Goal: Navigation & Orientation: Find specific page/section

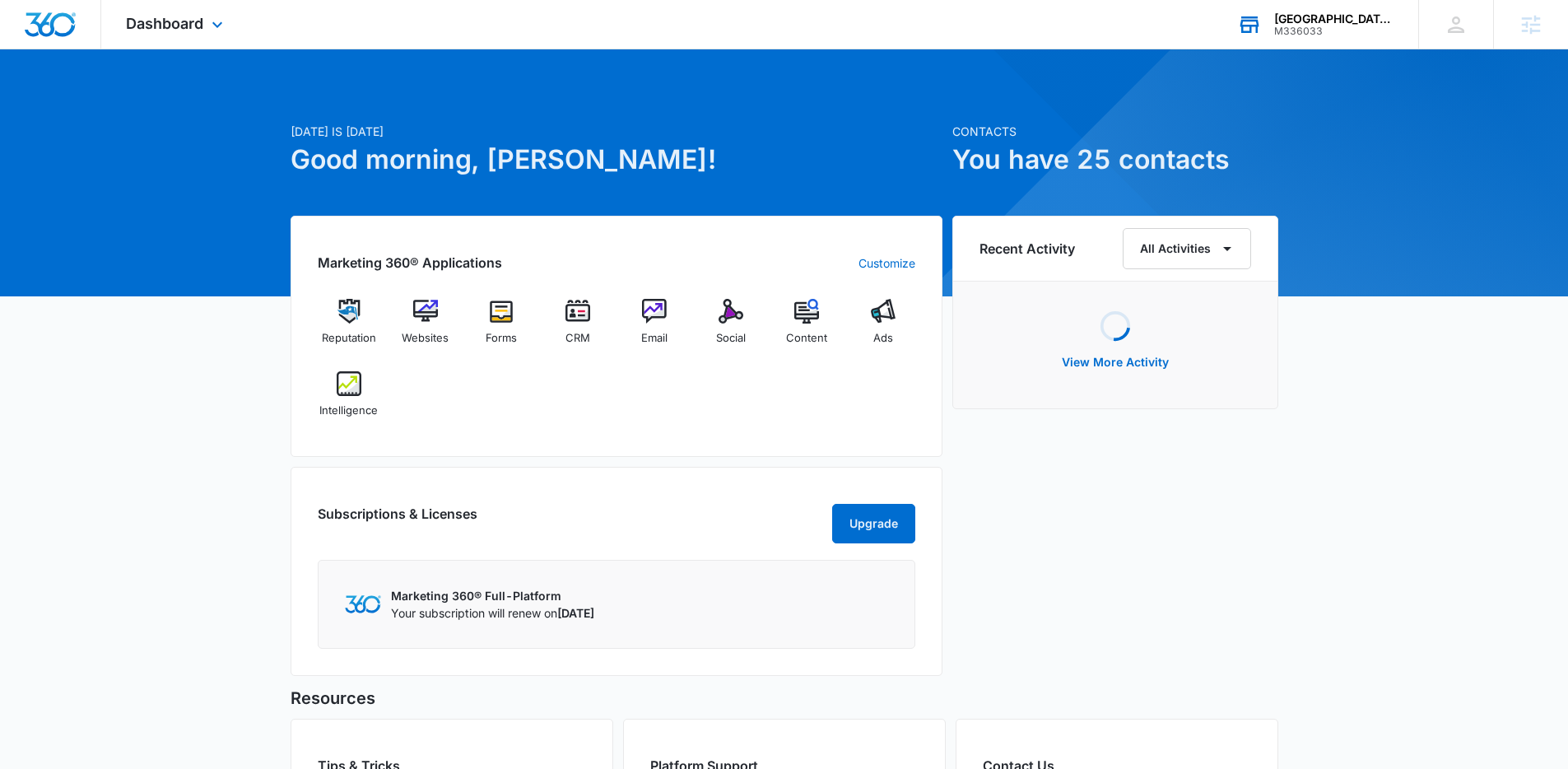
click at [1359, 9] on div "[GEOGRAPHIC_DATA] Electric M336033 Your Accounts View All" at bounding box center [1315, 24] width 206 height 49
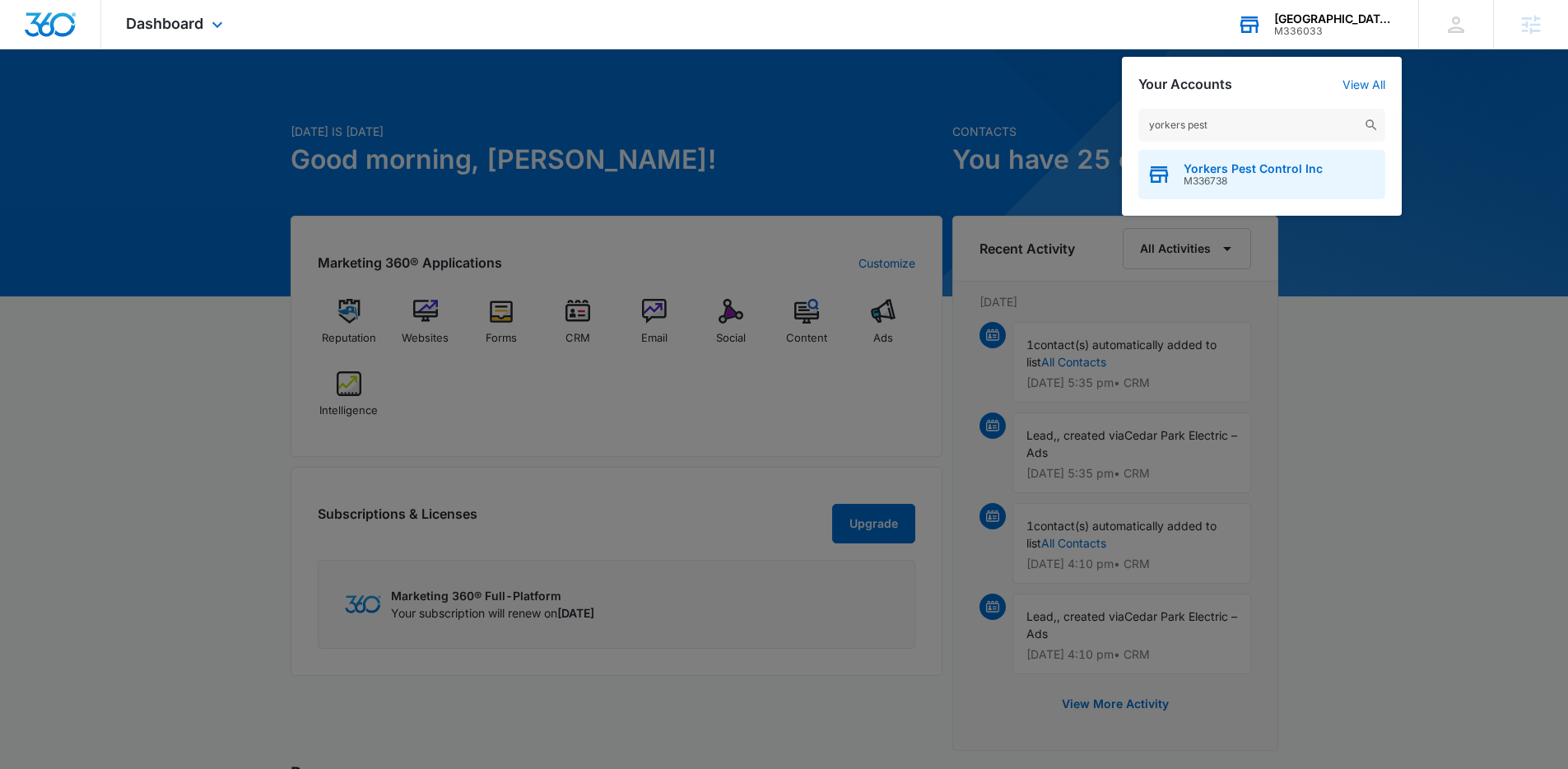
type input "yorkers pest"
click at [1260, 171] on span "Yorkers Pest Control Inc" at bounding box center [1253, 168] width 139 height 13
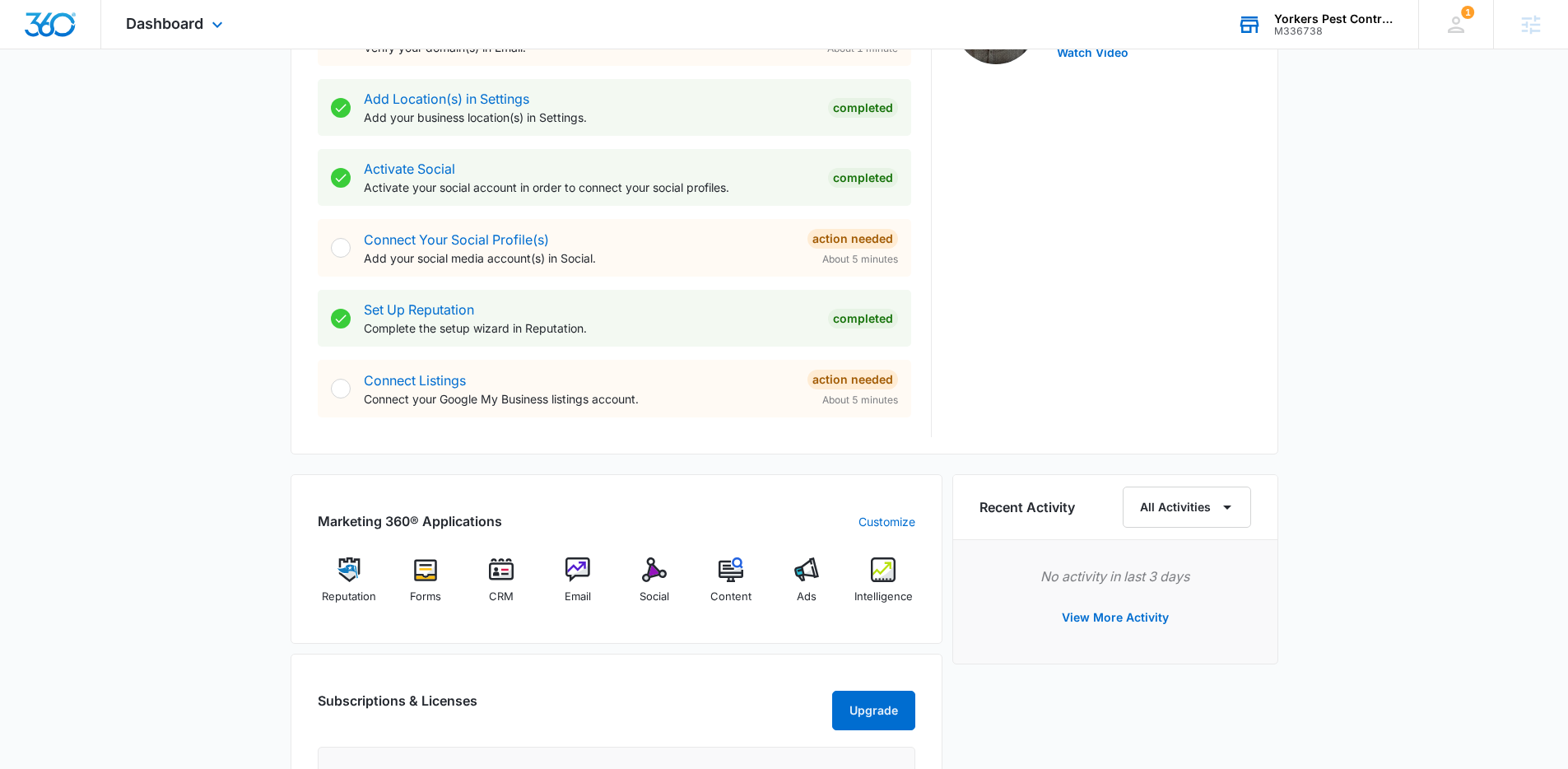
scroll to position [813, 0]
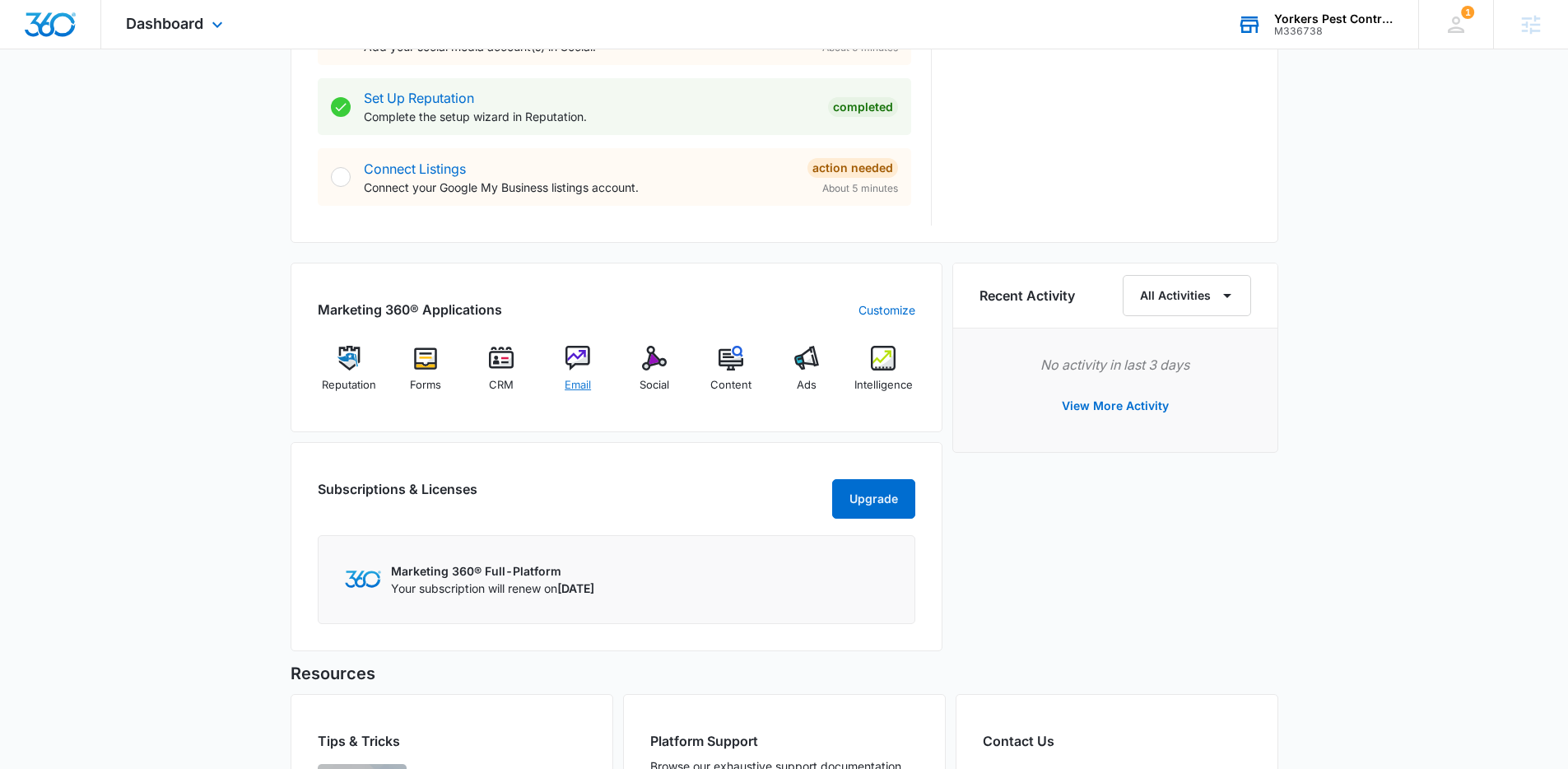
click at [580, 378] on span "Email" at bounding box center [578, 385] width 27 height 16
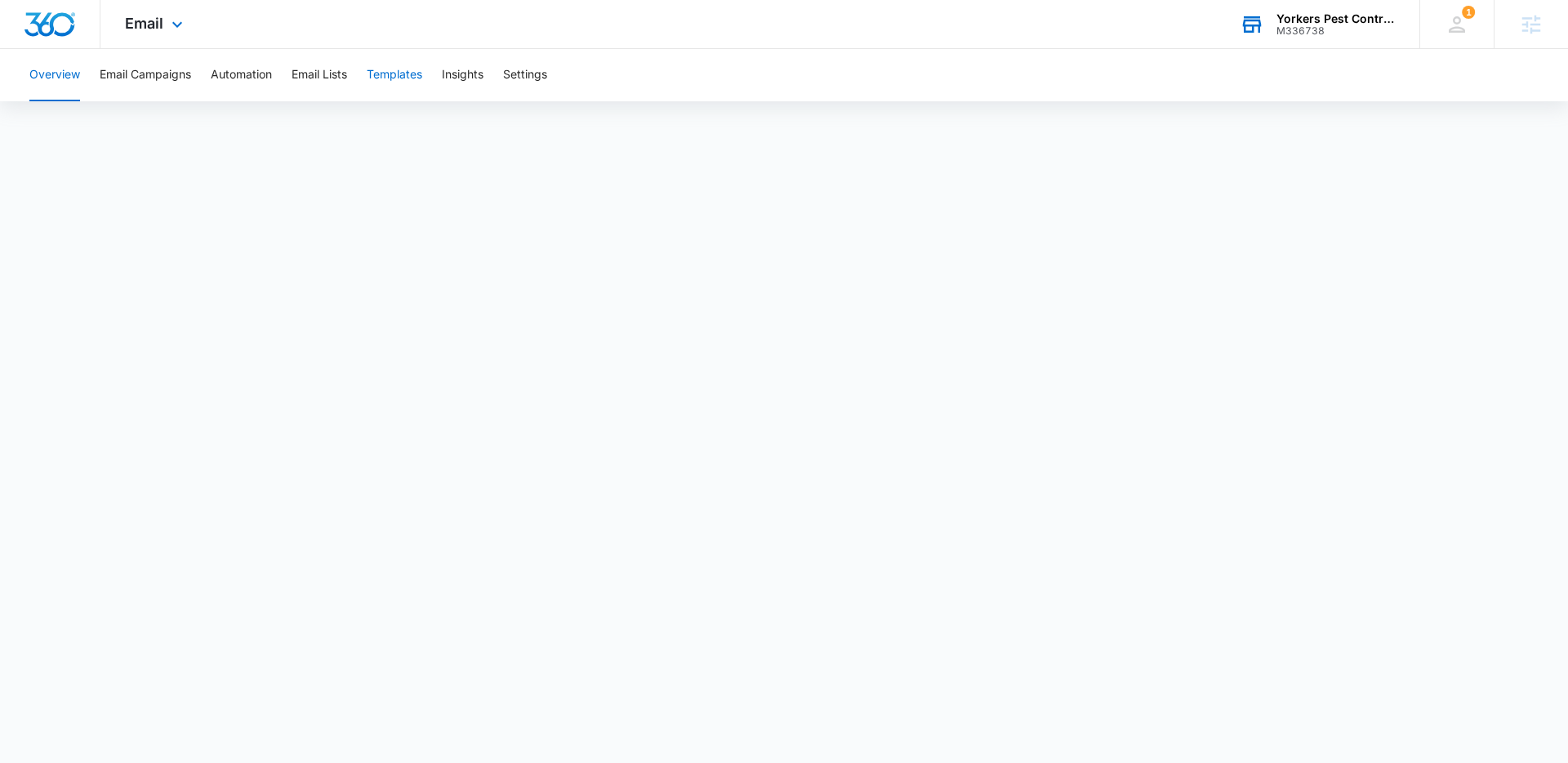
click at [401, 81] on button "Templates" at bounding box center [394, 75] width 55 height 52
click at [42, 31] on img "Dashboard" at bounding box center [49, 24] width 52 height 25
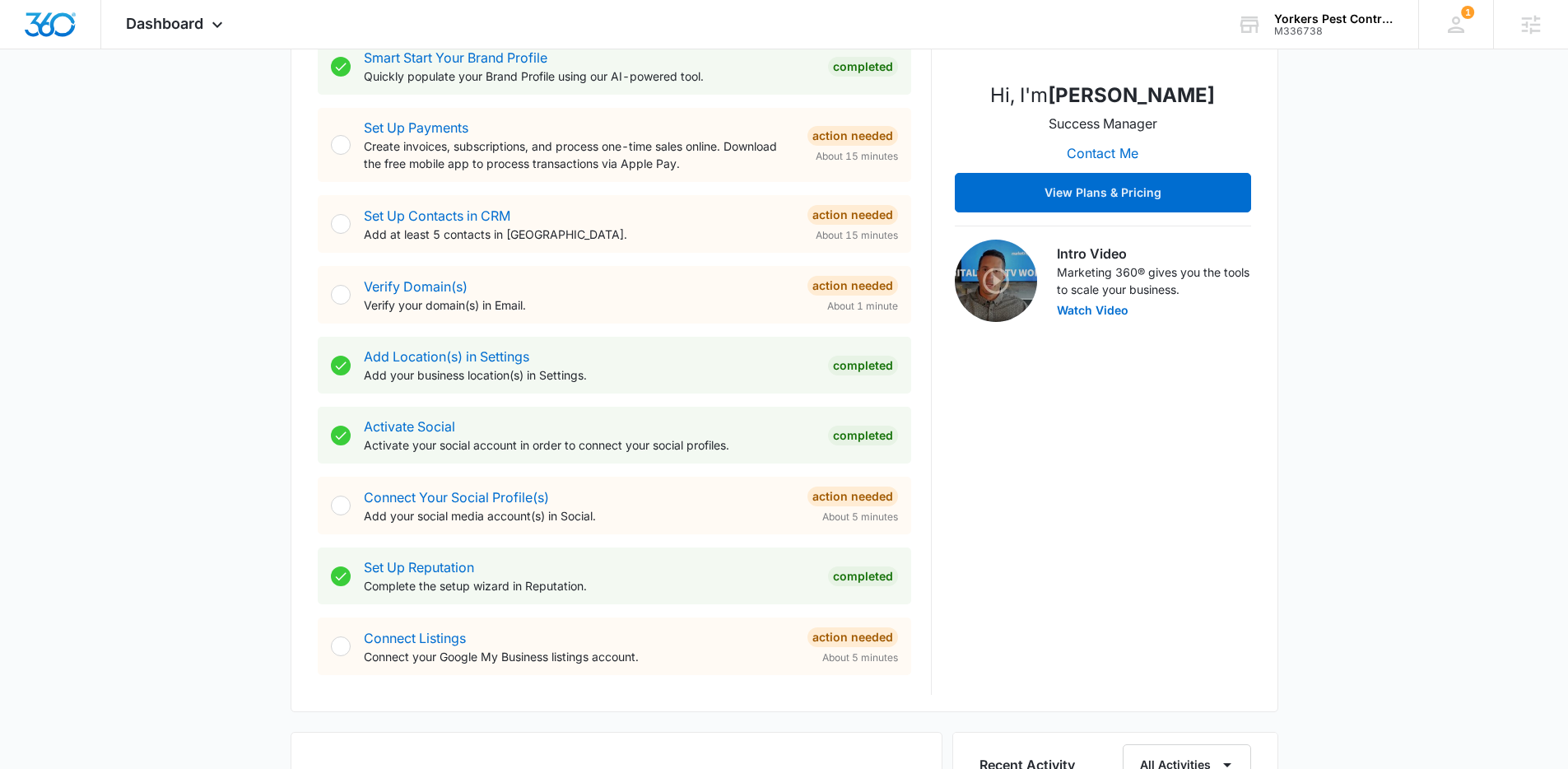
scroll to position [890, 0]
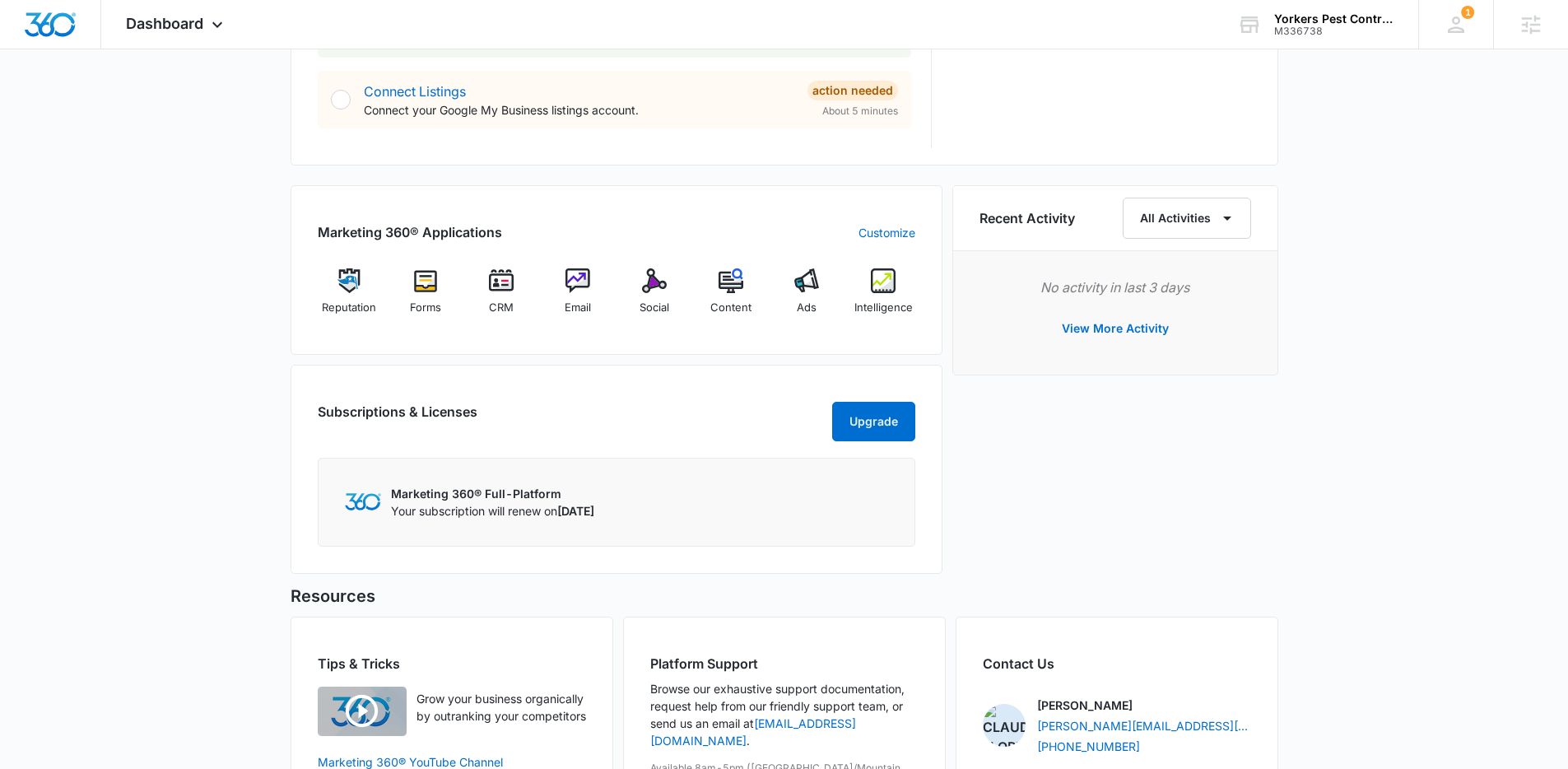
click at [200, 327] on div "Today is Monday, September 15th Good morning, Lindsey! Contacts You have no con…" at bounding box center [784, 34] width 1568 height 1708
click at [201, 339] on div "Today is Monday, September 15th Good morning, Lindsey! Contacts You have no con…" at bounding box center [784, 34] width 1568 height 1708
click at [588, 306] on span "Email" at bounding box center [578, 308] width 27 height 16
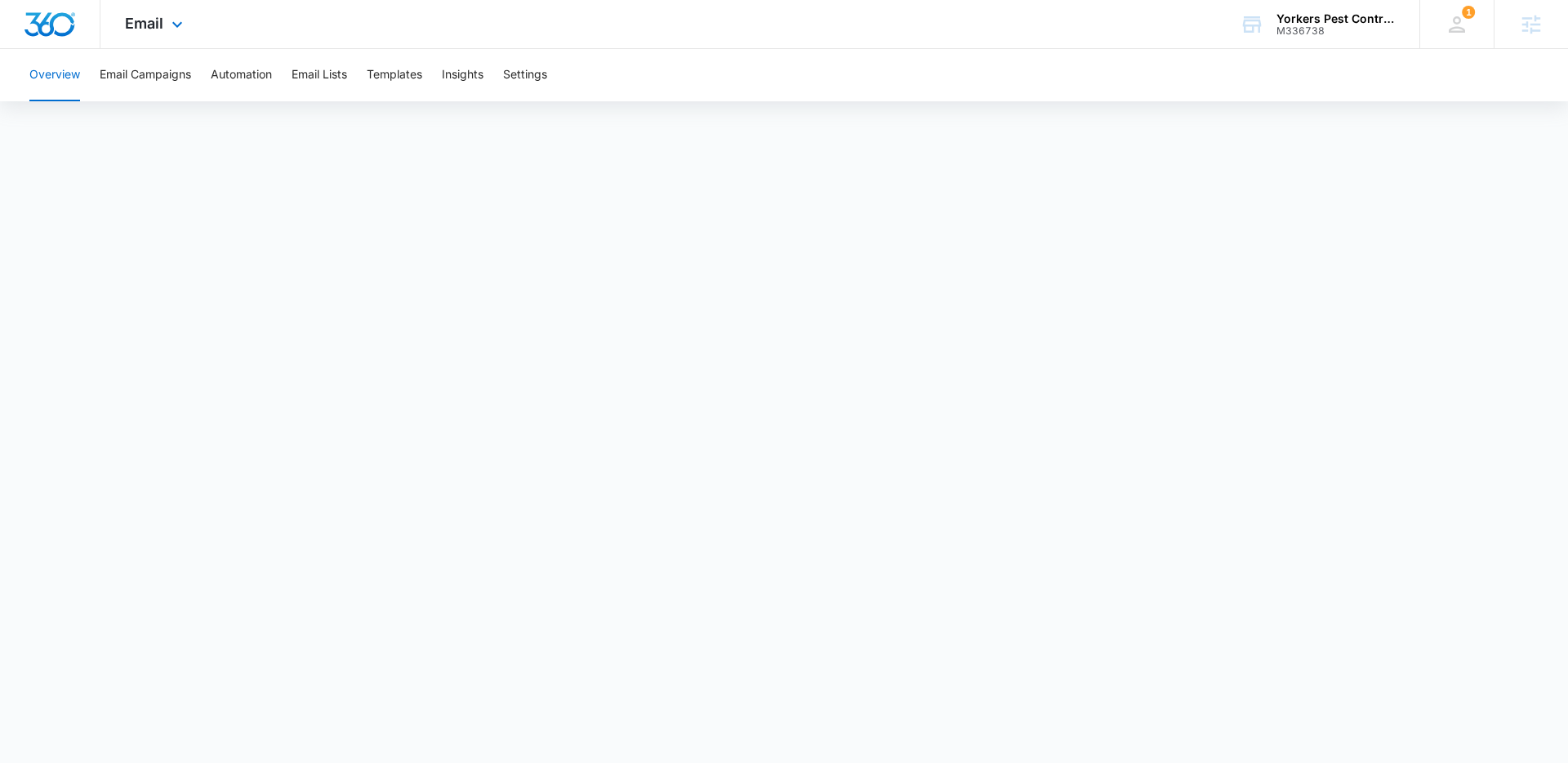
click at [69, 30] on img "Dashboard" at bounding box center [49, 24] width 52 height 25
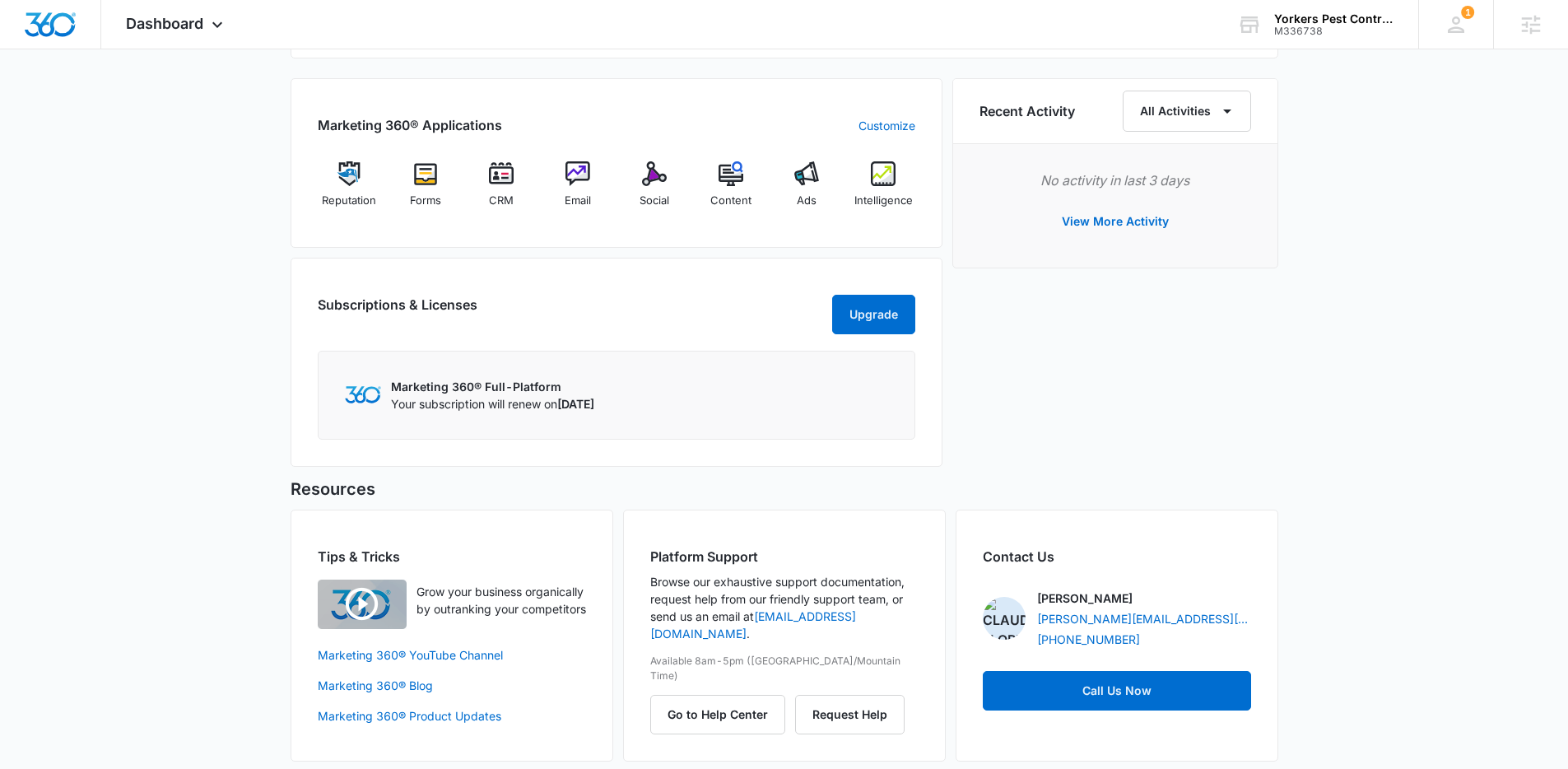
scroll to position [1009, 0]
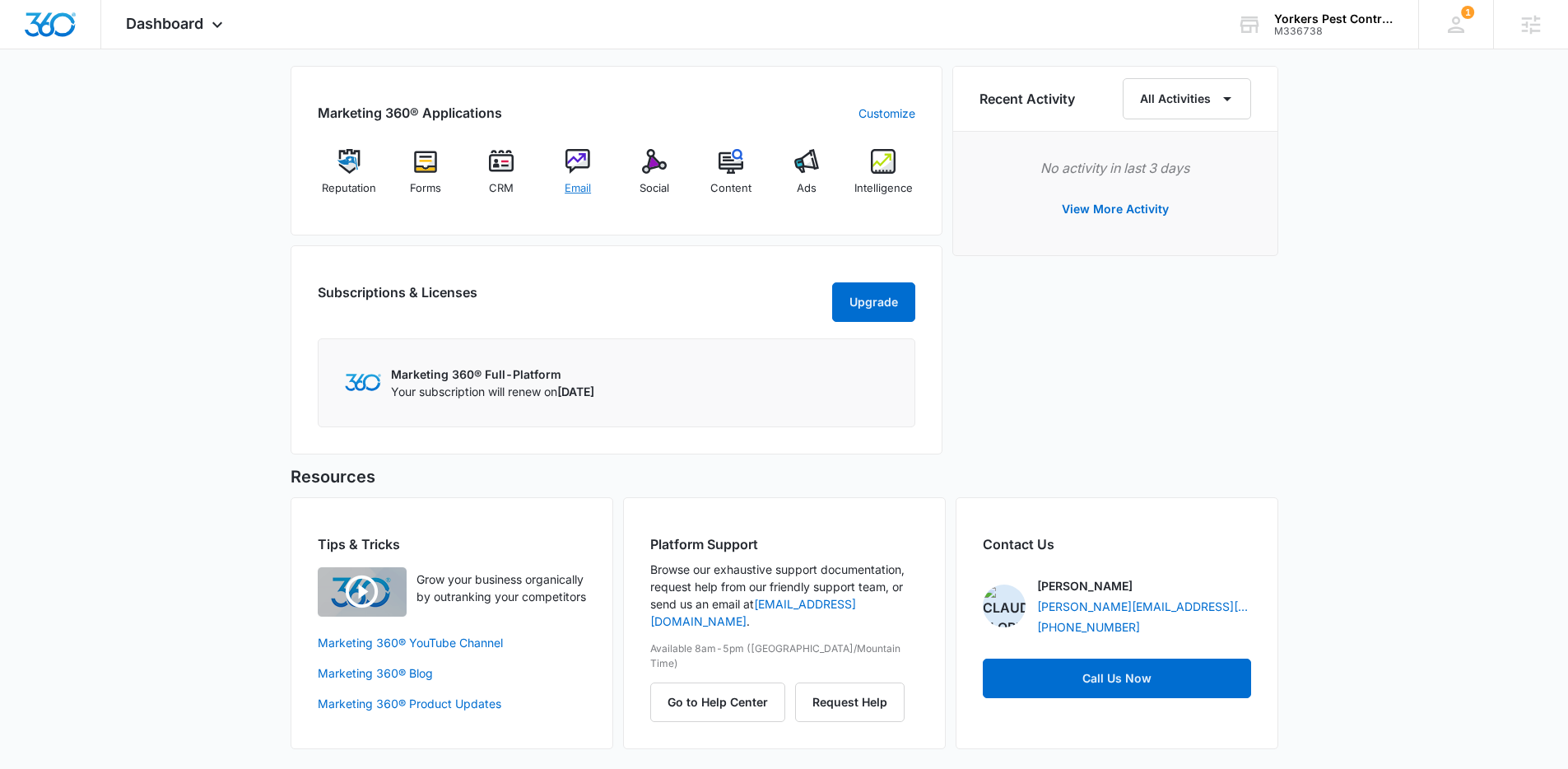
click at [592, 190] on div "Email" at bounding box center [579, 178] width 63 height 59
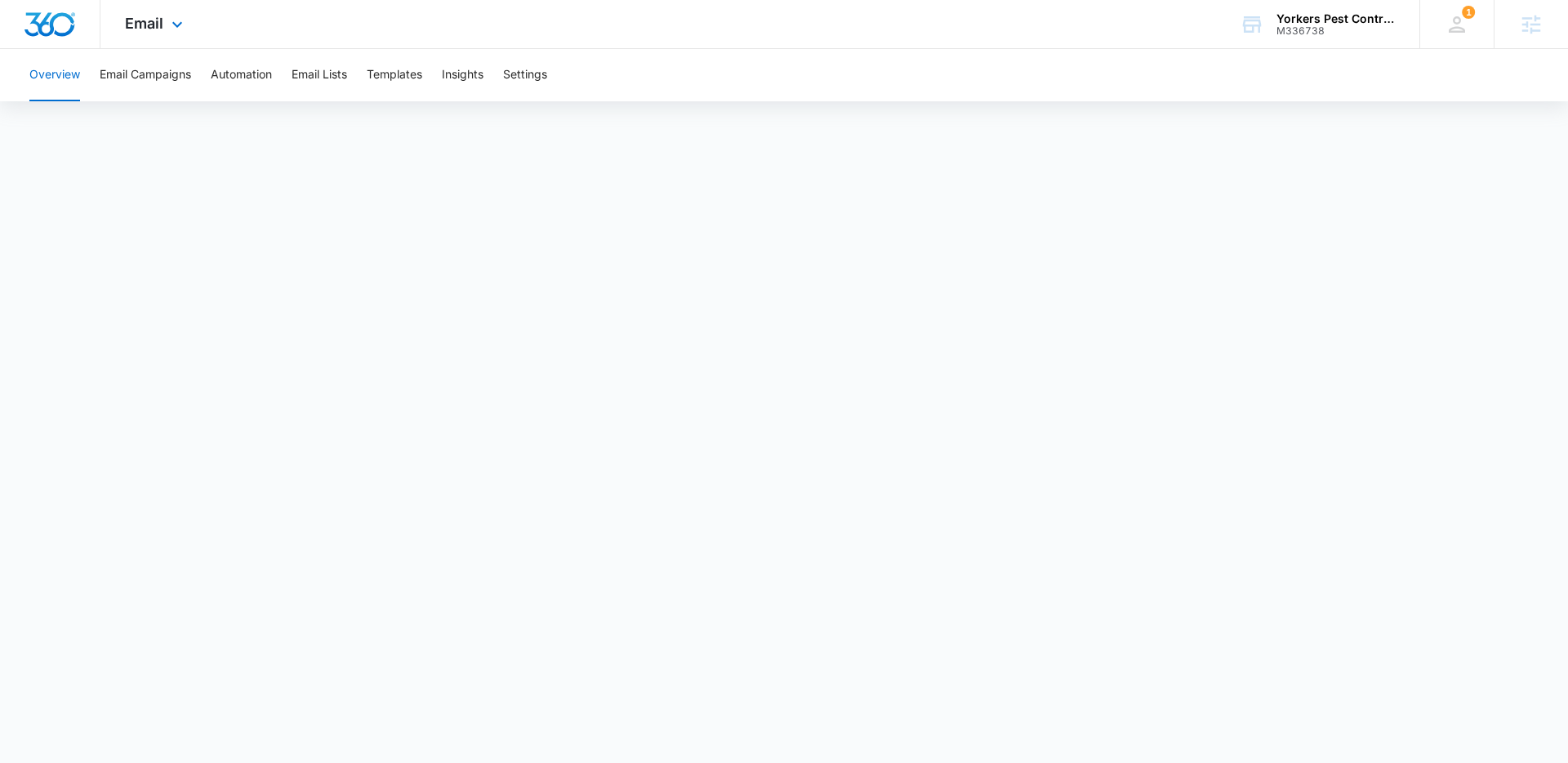
click at [46, 25] on img "Dashboard" at bounding box center [49, 24] width 52 height 25
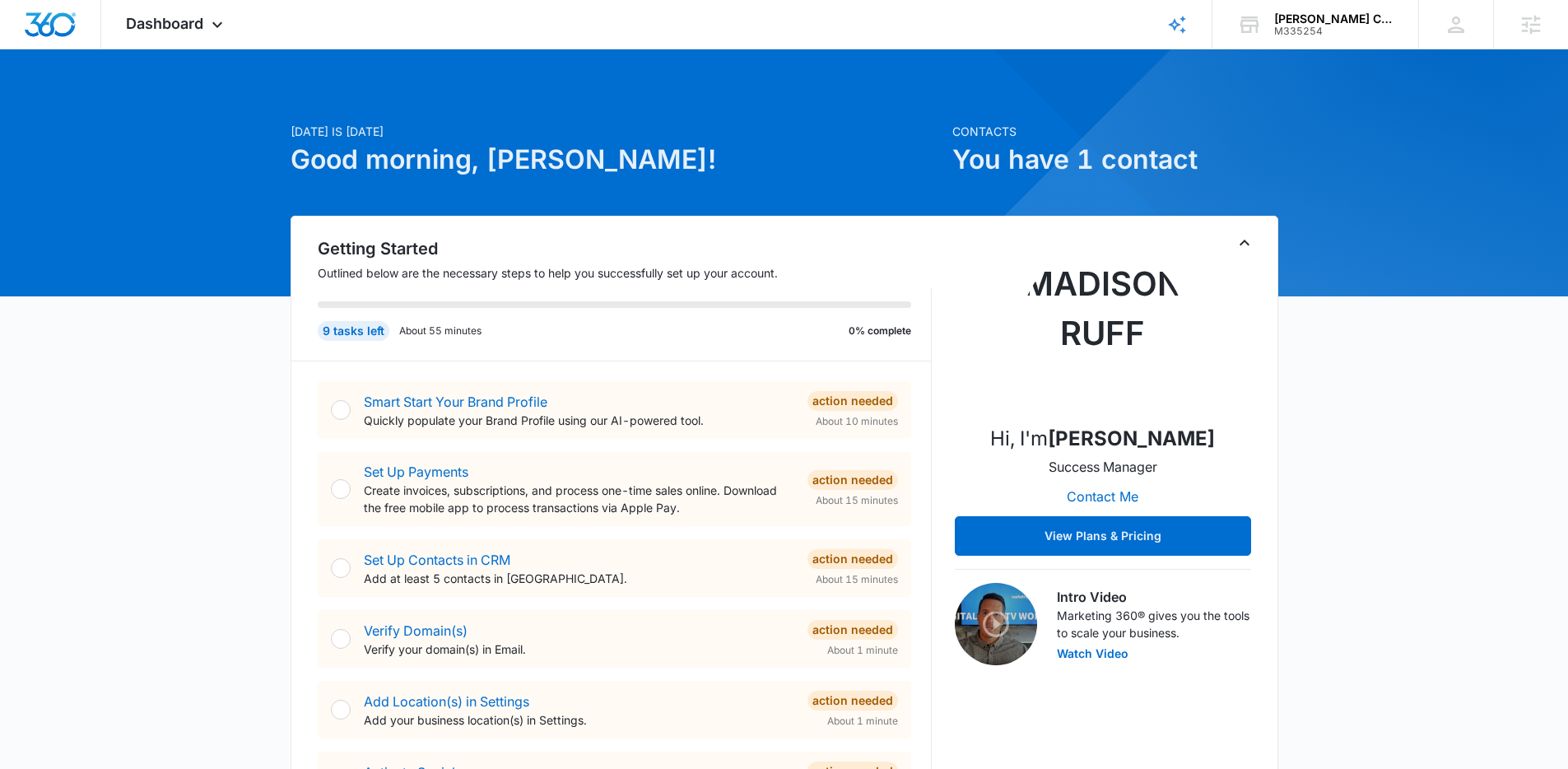
click at [492, 404] on link "Smart Start Your Brand Profile" at bounding box center [455, 401] width 183 height 16
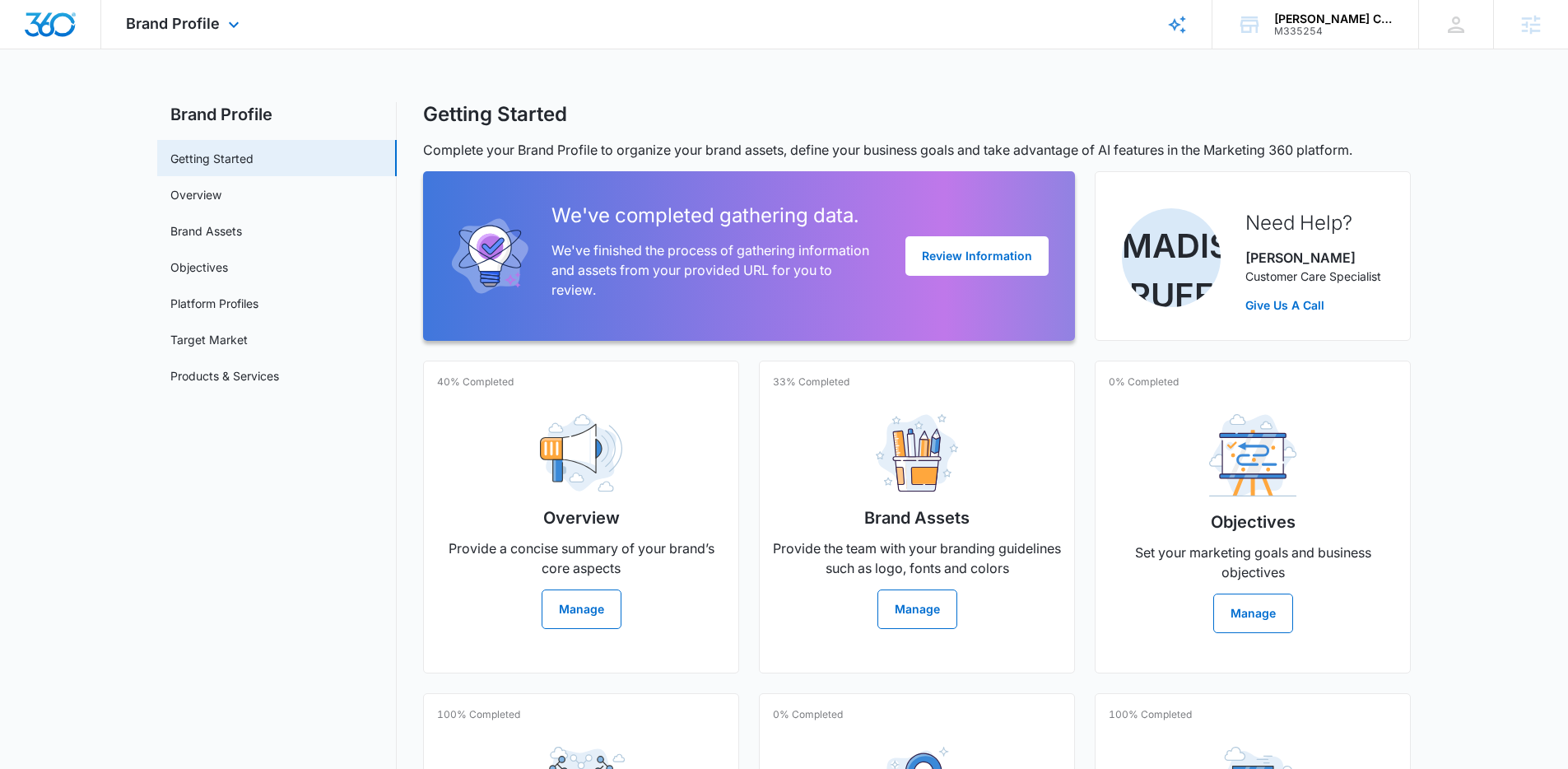
click at [71, 31] on img "Dashboard" at bounding box center [50, 24] width 52 height 25
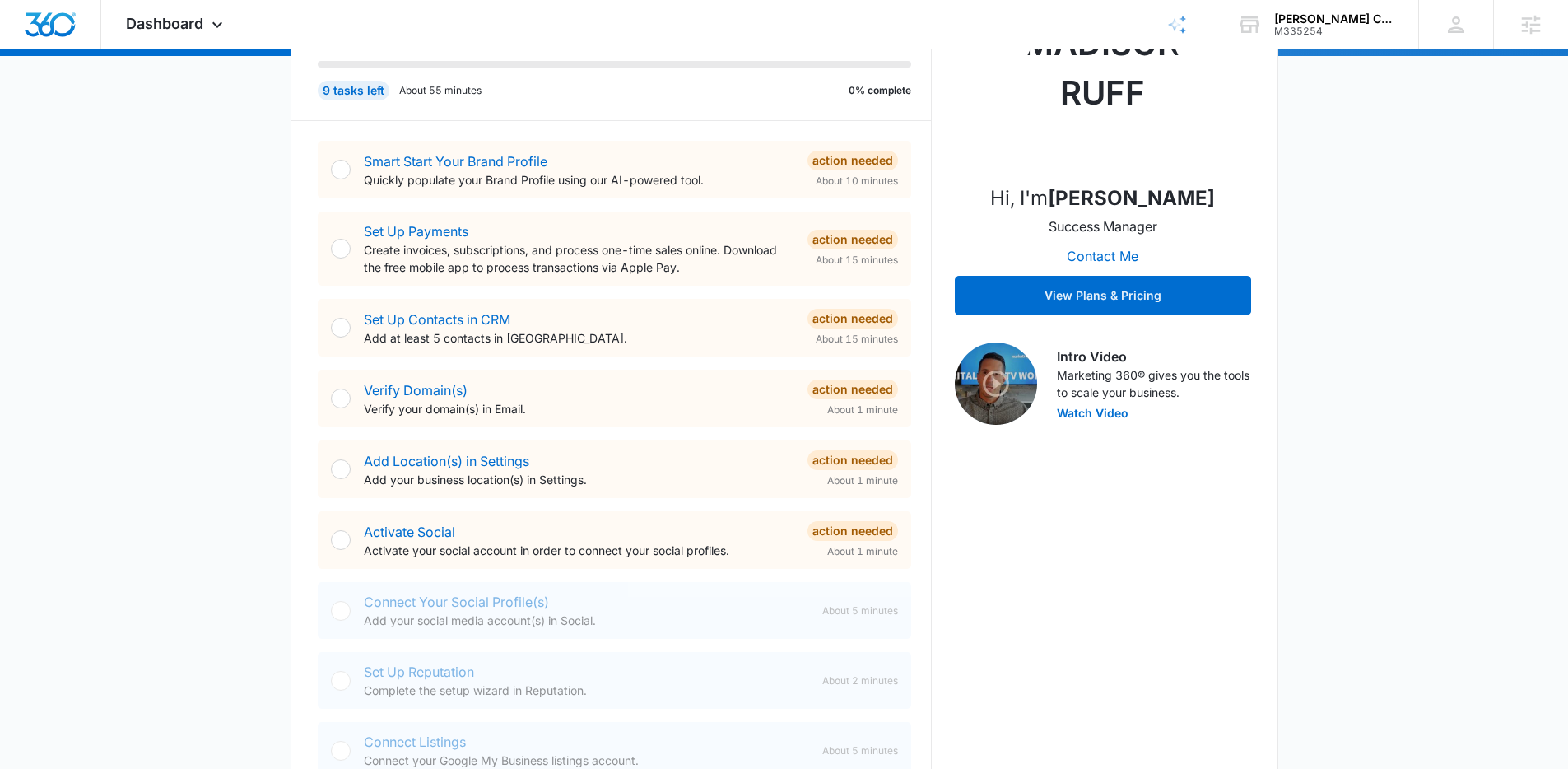
scroll to position [730, 0]
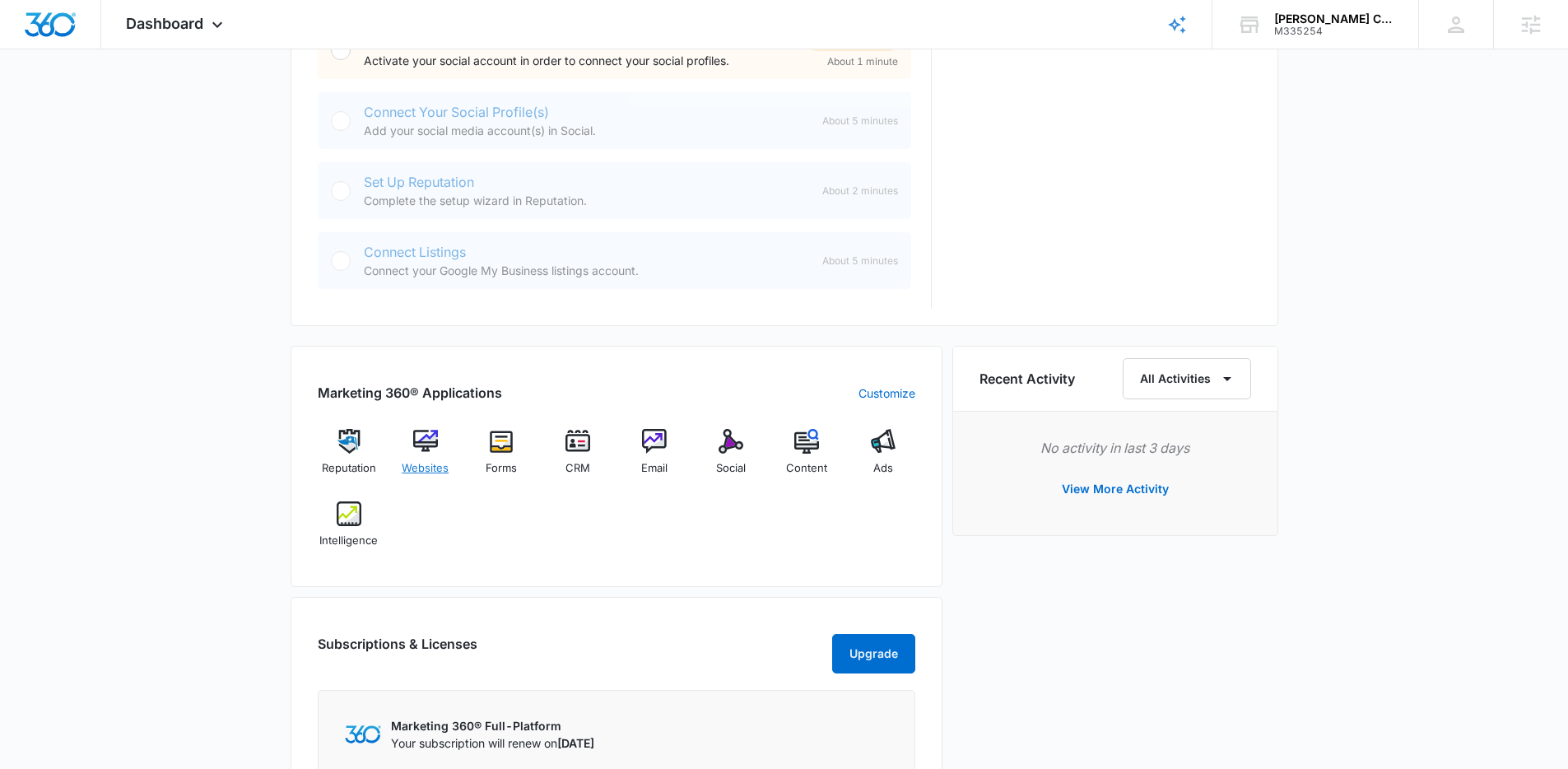
click at [423, 457] on div "Websites" at bounding box center [425, 458] width 63 height 59
